Goal: Find contact information: Find contact information

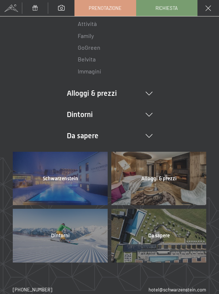
scroll to position [103, 0]
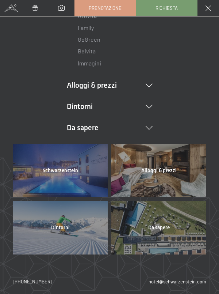
click at [74, 106] on li "Dintorni Aurina Ski & Winter Sci Scuola di sci Trekking in estate Escursioni Bi…" at bounding box center [110, 106] width 86 height 10
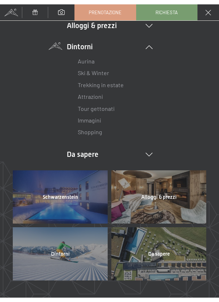
scroll to position [189, 0]
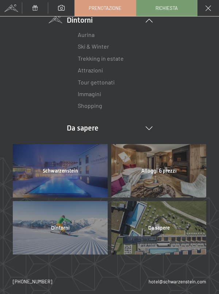
click at [183, 281] on link "hotel@ no-spam. schwarzenstein. no-spam. com" at bounding box center [178, 281] width 58 height 7
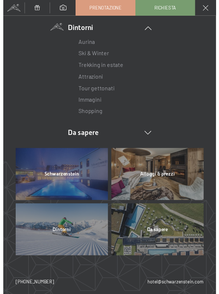
scroll to position [181, 0]
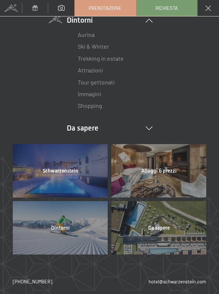
click at [185, 282] on link "hotel@ no-spam. schwarzenstein. no-spam. com" at bounding box center [178, 281] width 58 height 7
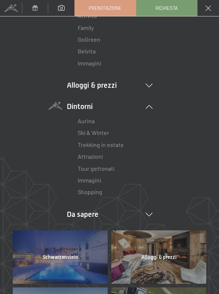
scroll to position [0, 0]
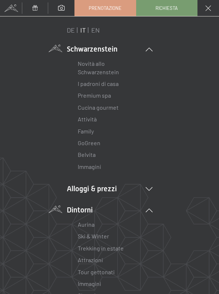
click at [17, 11] on span at bounding box center [11, 8] width 22 height 16
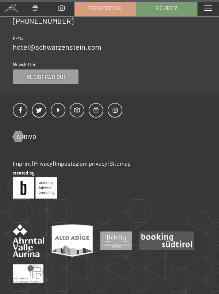
scroll to position [3311, 0]
